Goal: Navigation & Orientation: Find specific page/section

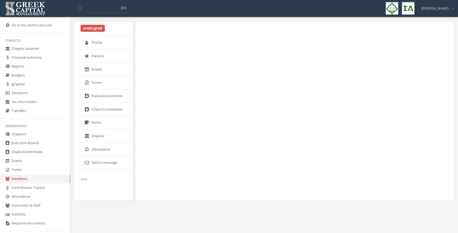
select select "******"
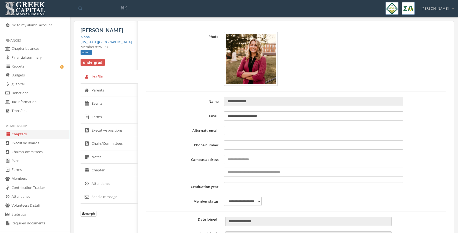
type input "**********"
type input "****"
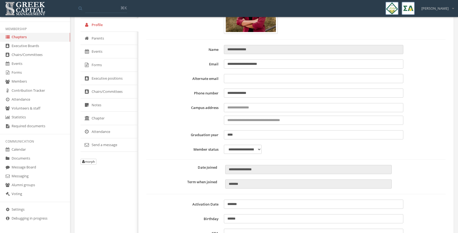
scroll to position [55, 0]
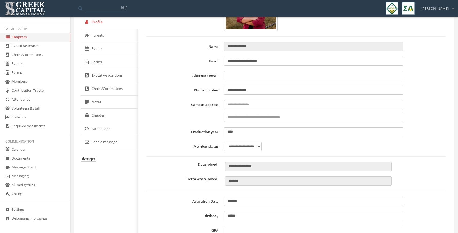
click at [16, 72] on link "Forms" at bounding box center [35, 72] width 70 height 9
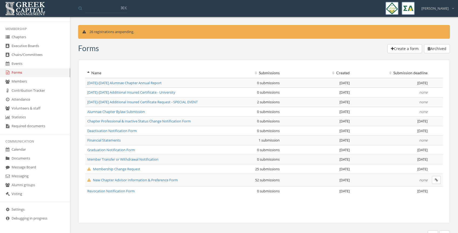
click at [19, 84] on link "Members" at bounding box center [35, 81] width 70 height 9
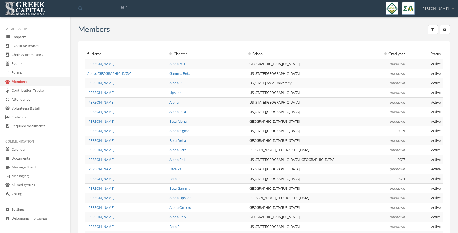
scroll to position [94, 0]
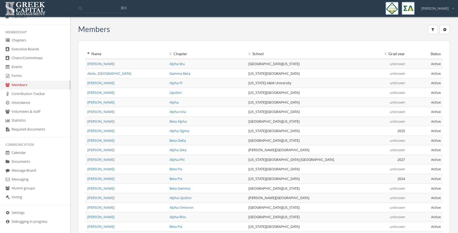
click at [32, 172] on link "Message Board" at bounding box center [35, 171] width 70 height 9
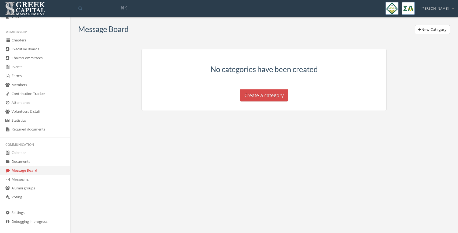
click at [255, 95] on button "Create a category" at bounding box center [264, 95] width 48 height 12
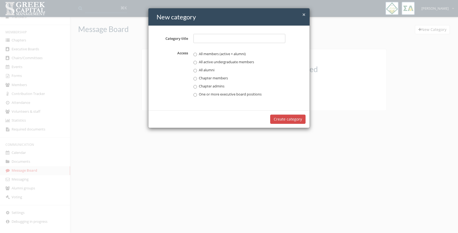
click at [303, 16] on span "×" at bounding box center [303, 15] width 3 height 8
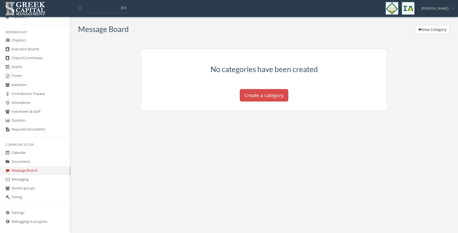
click at [264, 94] on button "Create a category" at bounding box center [264, 95] width 48 height 12
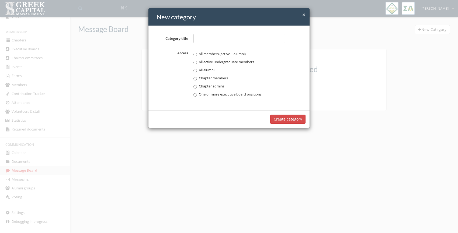
click at [304, 16] on span "×" at bounding box center [303, 15] width 3 height 8
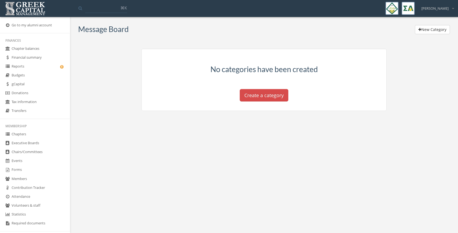
click at [19, 131] on link "Chapters" at bounding box center [35, 134] width 70 height 9
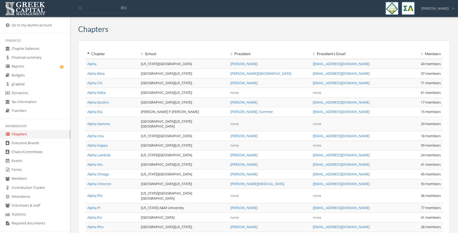
click at [94, 65] on link "Alpha" at bounding box center [91, 63] width 9 height 5
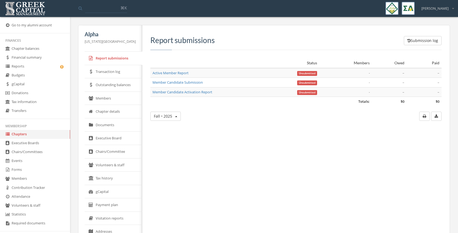
click at [105, 100] on link "Members" at bounding box center [114, 98] width 58 height 13
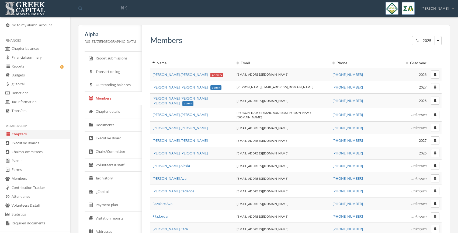
click at [434, 77] on button "button" at bounding box center [435, 75] width 9 height 8
